Goal: Go to known website: Go to known website

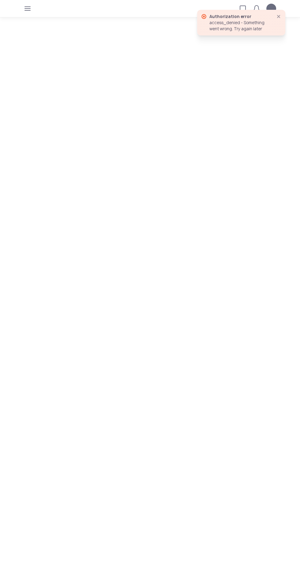
click at [27, 9] on icon "button" at bounding box center [27, 8] width 5 height 5
click at [276, 17] on icon "button" at bounding box center [278, 16] width 5 height 5
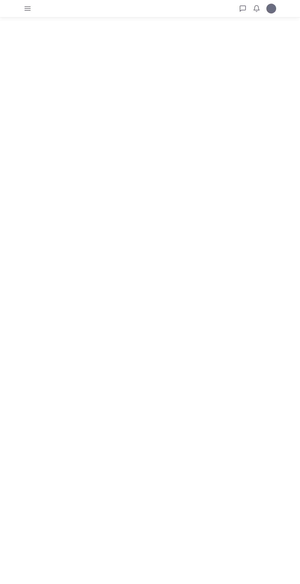
click at [268, 12] on tui-avatar at bounding box center [271, 9] width 10 height 10
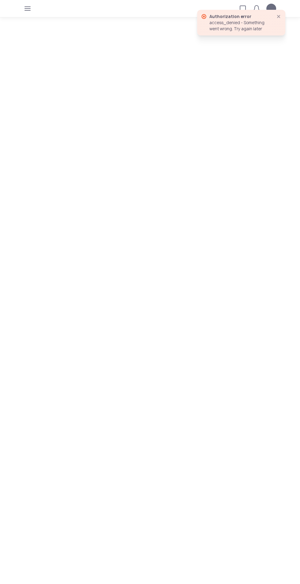
click at [29, 8] on icon "button" at bounding box center [27, 8] width 5 height 5
